Goal: Task Accomplishment & Management: Complete application form

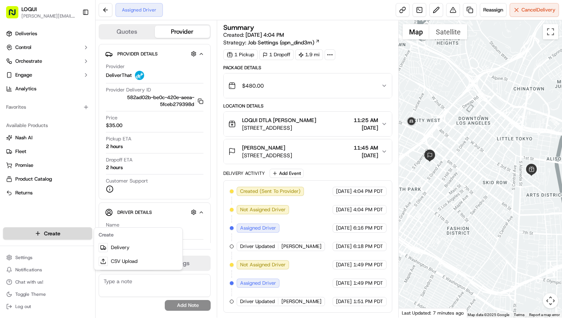
click at [75, 233] on html "LOQUI [PERSON_NAME][EMAIL_ADDRESS][DOMAIN_NAME] Toggle Sidebar Deliveries Contr…" at bounding box center [281, 159] width 562 height 318
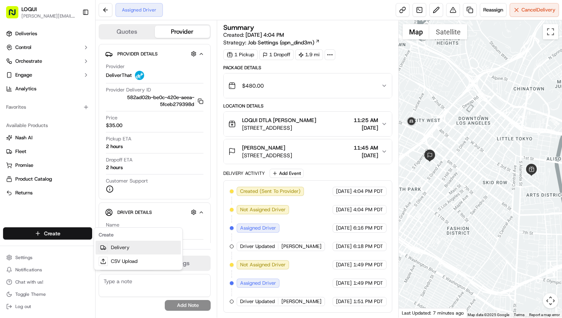
click at [121, 246] on link "Delivery" at bounding box center [138, 248] width 85 height 14
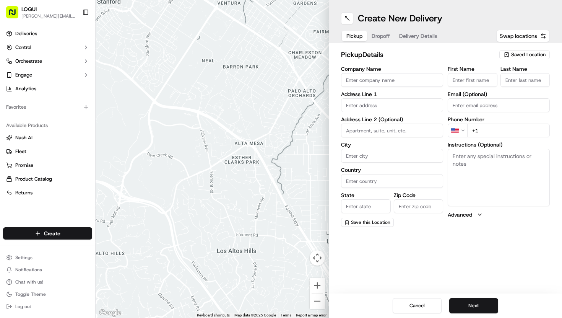
click at [521, 54] on span "Saved Location" at bounding box center [529, 54] width 34 height 7
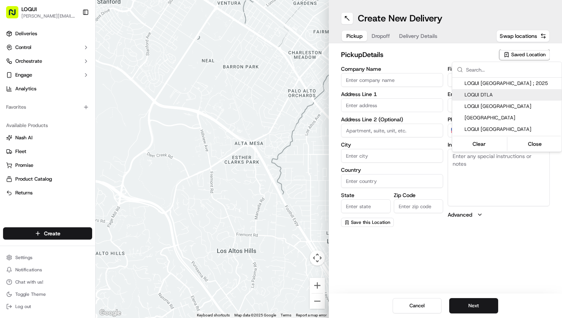
click at [493, 95] on span "LOQUI DTLA" at bounding box center [512, 94] width 94 height 7
type input "LOQUI DTLA"
type input "[STREET_ADDRESS]"
type input "#150"
type input "[GEOGRAPHIC_DATA]"
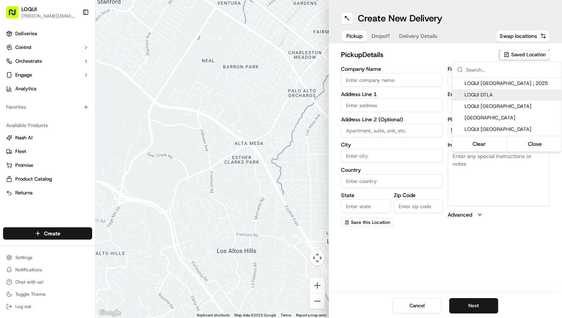
type input "US"
type input "CA"
type input "90013"
type input "[PERSON_NAME]"
type input "Stanciell"
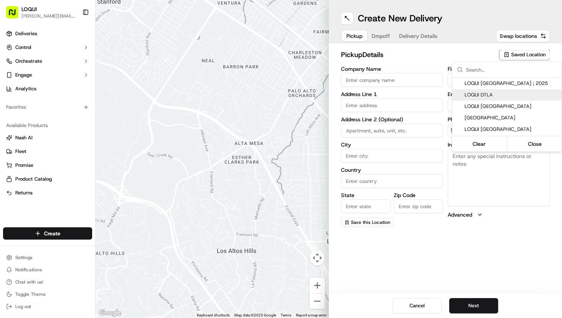
type input "[PERSON_NAME][EMAIL_ADDRESS][DOMAIN_NAME]"
type input "[PHONE_NUMBER]"
type textarea "Located next to [GEOGRAPHIC_DATA]. We are tucked into the back of the patio and…"
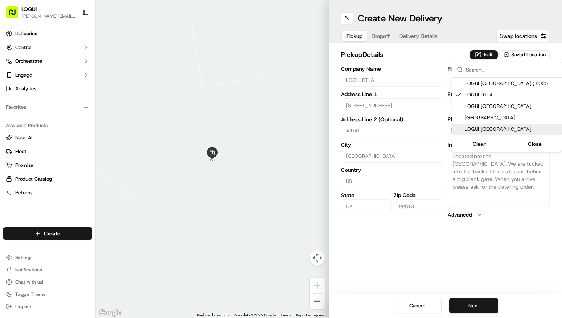
click at [477, 302] on html "LOQUI [PERSON_NAME][EMAIL_ADDRESS][DOMAIN_NAME] Toggle Sidebar Deliveries Contr…" at bounding box center [281, 159] width 562 height 318
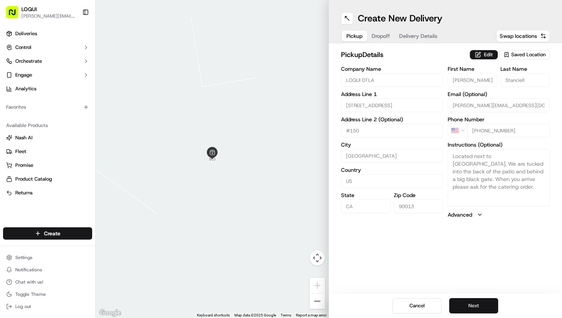
click at [474, 307] on button "Next" at bounding box center [474, 305] width 49 height 15
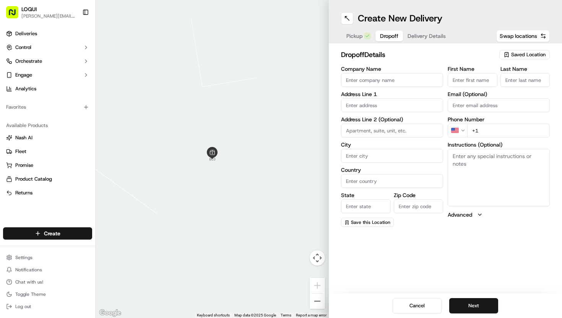
click at [459, 79] on input "First Name" at bounding box center [473, 80] width 50 height 14
type input "[PERSON_NAME]"
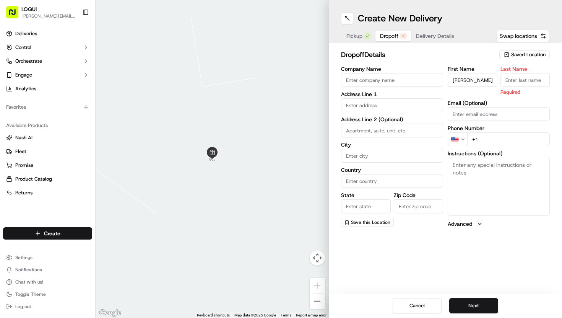
click at [529, 81] on input "Last Name" at bounding box center [526, 80] width 50 height 14
type input "[PERSON_NAME]"
click at [511, 117] on div "First Name [PERSON_NAME] Last Name [PERSON_NAME] Required Email (Optional) Phon…" at bounding box center [499, 146] width 102 height 161
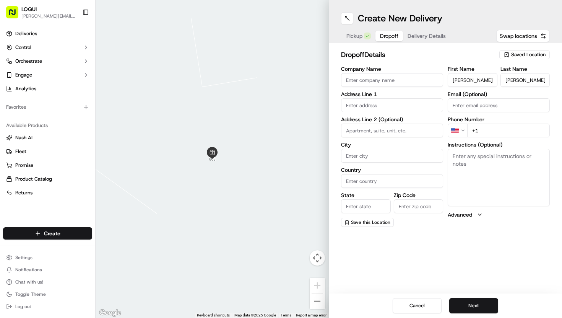
paste input "[EMAIL_ADDRESS][DOMAIN_NAME]"
type input "[EMAIL_ADDRESS][DOMAIN_NAME]"
click at [490, 127] on input "+1" at bounding box center [509, 131] width 83 height 14
type input "[PHONE_NUMBER]"
click at [372, 106] on input "text" at bounding box center [392, 105] width 102 height 14
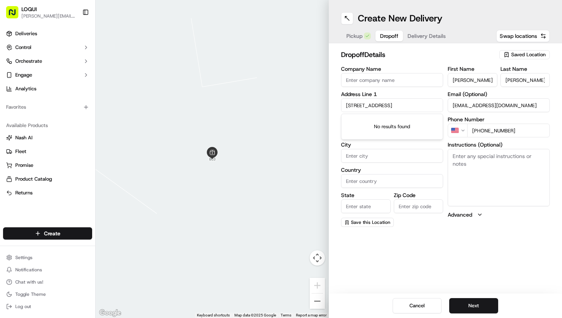
type input "[STREET_ADDRESS]"
click at [397, 106] on input "[STREET_ADDRESS]" at bounding box center [392, 105] width 102 height 14
click at [389, 145] on label "City" at bounding box center [392, 144] width 102 height 5
click at [389, 149] on input "City" at bounding box center [392, 156] width 102 height 14
click at [378, 130] on input at bounding box center [392, 131] width 102 height 14
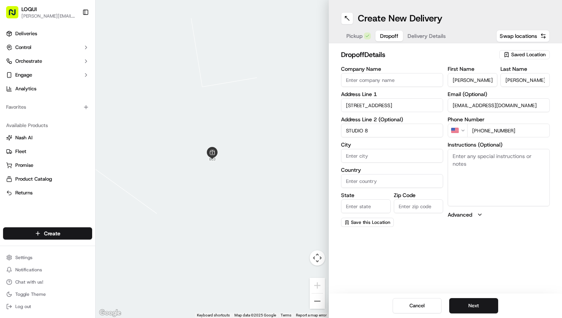
type input "STUDIO 8"
click at [378, 155] on input "City" at bounding box center [392, 156] width 102 height 14
type input "[GEOGRAPHIC_DATA]"
click at [375, 179] on input "Country" at bounding box center [392, 181] width 102 height 14
type input "[GEOGRAPHIC_DATA]"
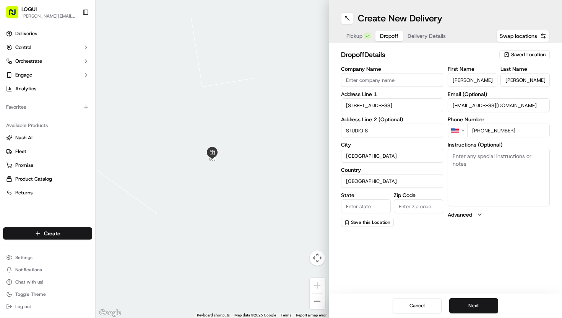
type input "LOQUI DTLA"
type input "CA"
drag, startPoint x: 420, startPoint y: 207, endPoint x: 389, endPoint y: 207, distance: 30.6
click at [389, 207] on div "State [US_STATE] Zip Code 90013" at bounding box center [392, 202] width 102 height 21
type input "91201"
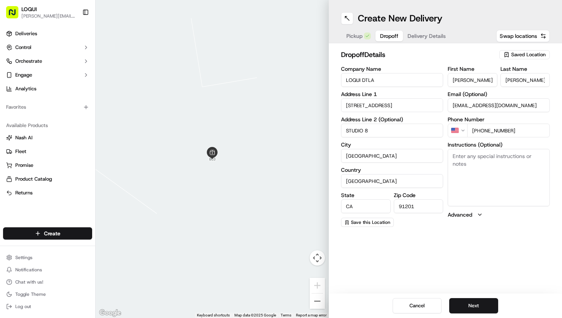
click at [492, 168] on textarea "Instructions (Optional)" at bounding box center [499, 177] width 102 height 57
paste textarea "If questions on delivery - call [PHONE_NUMBER]"
type textarea "If questions on delivery - call [PHONE_NUMBER]"
click at [413, 99] on input "[STREET_ADDRESS]" at bounding box center [392, 105] width 102 height 14
click at [405, 101] on input "[STREET_ADDRESS]" at bounding box center [392, 105] width 102 height 14
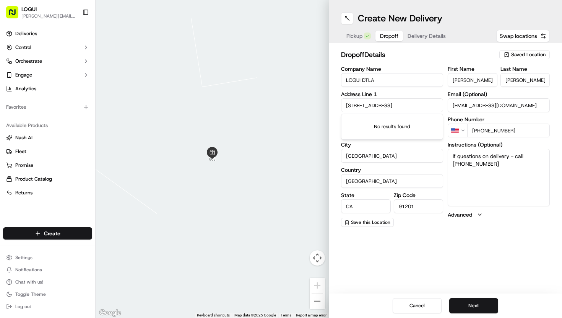
click at [405, 101] on input "[STREET_ADDRESS]" at bounding box center [392, 105] width 102 height 14
click at [401, 106] on input "[STREET_ADDRESS]" at bounding box center [392, 105] width 102 height 14
type input "[STREET_ADDRESS]"
click at [429, 45] on div "dropoff Details Saved Location Company Name LOQUI DTLA Address Line 1 [STREET_A…" at bounding box center [445, 138] width 233 height 190
click at [474, 306] on button "Next" at bounding box center [474, 305] width 49 height 15
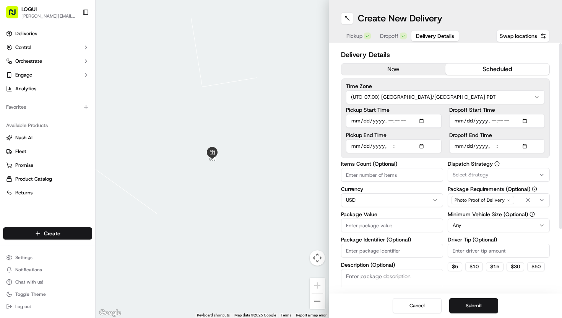
click at [476, 66] on button "scheduled" at bounding box center [498, 69] width 104 height 11
click at [424, 120] on input "Pickup Start Time" at bounding box center [394, 121] width 96 height 14
type input "[DATE]T23:30"
click at [443, 114] on div "Pickup Start Time Pickup End Time Dropoff Start Time Dropoff End Time" at bounding box center [445, 130] width 199 height 46
click at [426, 145] on input "Pickup End Time" at bounding box center [394, 146] width 96 height 14
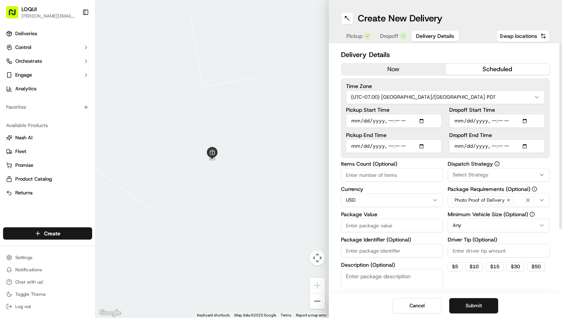
type input "[DATE]T23:35"
click at [519, 107] on label "Dropoff Start Time" at bounding box center [498, 109] width 96 height 5
click at [519, 114] on input "Dropoff Start Time" at bounding box center [498, 121] width 96 height 14
click at [528, 121] on input "Dropoff Start Time" at bounding box center [498, 121] width 96 height 14
type input "[DATE]T11:50"
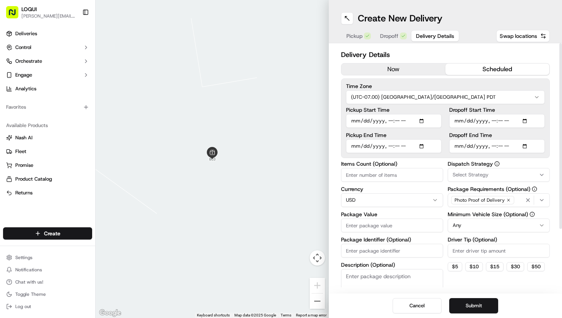
click at [524, 108] on label "Dropoff Start Time" at bounding box center [498, 109] width 96 height 5
click at [524, 114] on input "Dropoff Start Time" at bounding box center [498, 121] width 96 height 14
click at [527, 145] on input "Dropoff End Time" at bounding box center [498, 146] width 96 height 14
type input "[DATE]T11:55"
click at [548, 132] on div "Time Zone (UTC-07.00) [GEOGRAPHIC_DATA]/[GEOGRAPHIC_DATA] PDT Pickup Start Time…" at bounding box center [445, 118] width 209 height 80
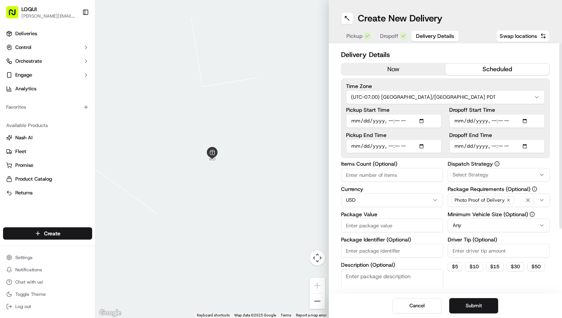
click at [406, 122] on input "Pickup Start Time" at bounding box center [394, 121] width 96 height 14
click at [423, 122] on input "Pickup Start Time" at bounding box center [394, 121] width 96 height 14
type input "[DATE]T11:30"
click at [443, 109] on div "Pickup Start Time Pickup End Time Dropoff Start Time Dropoff End Time" at bounding box center [445, 130] width 199 height 46
click at [422, 144] on input "Pickup End Time" at bounding box center [394, 146] width 96 height 14
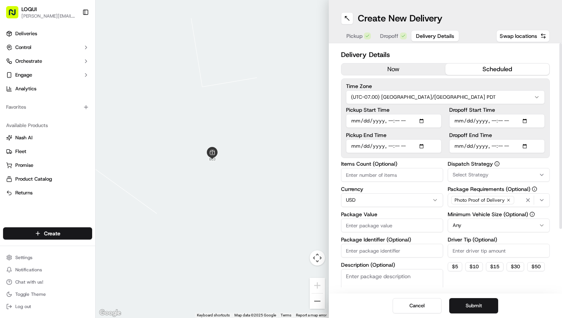
type input "[DATE]T11:35"
click at [435, 108] on label "Pickup Start Time" at bounding box center [394, 109] width 96 height 5
click at [435, 114] on input "Pickup Start Time" at bounding box center [394, 121] width 96 height 14
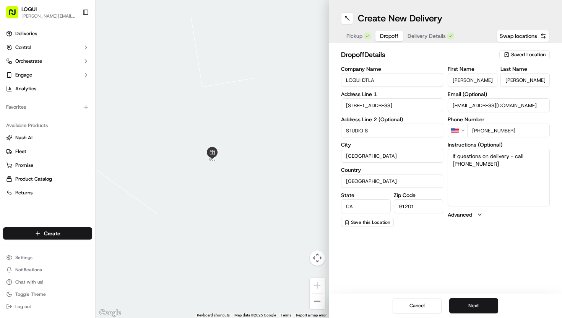
click at [391, 38] on span "Dropoff" at bounding box center [389, 36] width 18 height 8
click at [453, 155] on textarea "If questions on delivery - call [PHONE_NUMBER]" at bounding box center [499, 177] width 102 height 57
click at [453, 159] on textarea "If questions on delivery - call [PHONE_NUMBER]" at bounding box center [499, 177] width 102 height 57
click at [456, 157] on textarea "If questions on delivery - call [PHONE_NUMBER]" at bounding box center [499, 177] width 102 height 57
click at [452, 156] on textarea "If questions on delivery - call [PHONE_NUMBER]" at bounding box center [499, 177] width 102 height 57
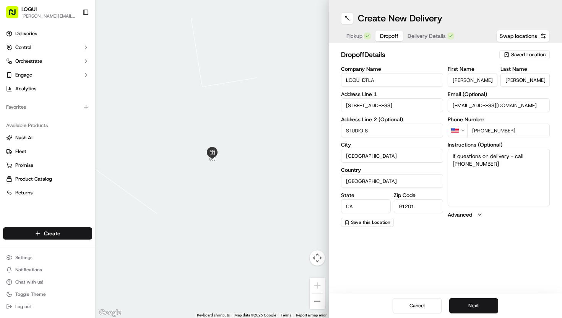
click at [454, 153] on textarea "If questions on delivery - call [PHONE_NUMBER]" at bounding box center [499, 177] width 102 height 57
paste textarea "Open studio door and leave food just inside the door"
type textarea "Open studio door and leave food just inside the door If questions on delivery -…"
click at [469, 301] on button "Next" at bounding box center [474, 305] width 49 height 15
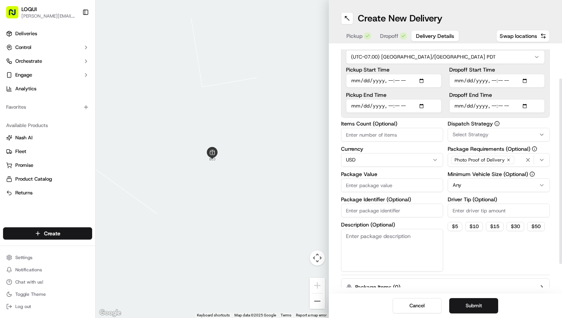
scroll to position [47, 0]
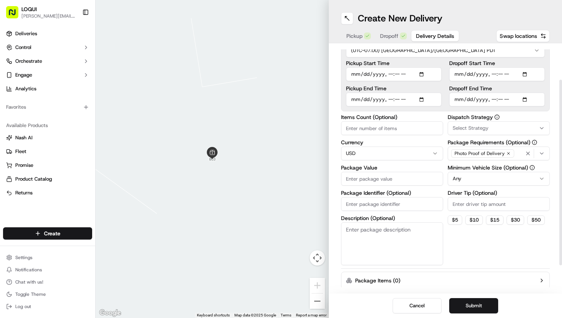
click at [398, 181] on input "Package Value" at bounding box center [392, 179] width 102 height 14
type input "500"
click at [506, 178] on html "LOQUI [PERSON_NAME][EMAIL_ADDRESS][DOMAIN_NAME] Toggle Sidebar Deliveries Contr…" at bounding box center [281, 159] width 562 height 318
click at [507, 207] on input "Driver Tip (Optional)" at bounding box center [499, 204] width 102 height 14
click at [514, 219] on button "$ 30" at bounding box center [516, 219] width 18 height 9
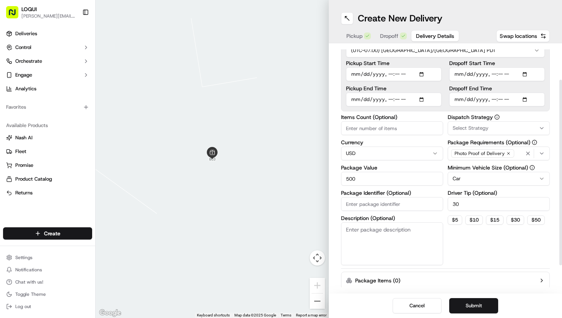
drag, startPoint x: 485, startPoint y: 202, endPoint x: 428, endPoint y: 202, distance: 56.6
click at [428, 202] on div "Items Count (Optional) Currency USD Package Value 500 Package Identifier (Optio…" at bounding box center [445, 189] width 209 height 151
type input "20"
click at [489, 124] on button "Select Strategy" at bounding box center [499, 128] width 102 height 14
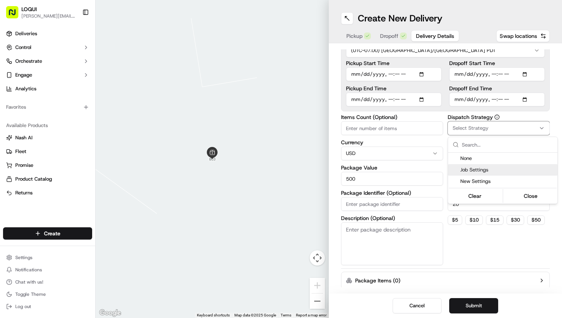
click at [482, 172] on span "Job Settings" at bounding box center [508, 169] width 94 height 7
click at [477, 236] on html "LOQUI [PERSON_NAME][EMAIL_ADDRESS][DOMAIN_NAME] Toggle Sidebar Deliveries Contr…" at bounding box center [281, 159] width 562 height 318
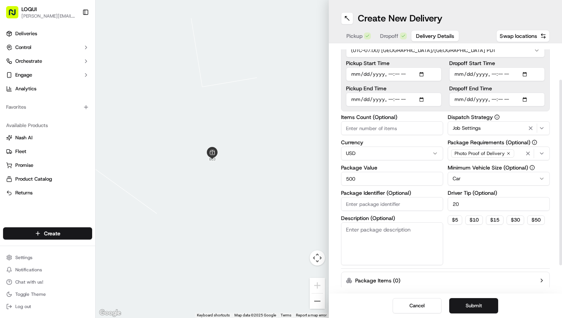
click at [474, 248] on div "Dispatch Strategy Job Settings Package Requirements (Optional) Photo Proof of D…" at bounding box center [499, 189] width 102 height 151
click at [479, 305] on button "Submit" at bounding box center [474, 305] width 49 height 15
